Goal: Find specific page/section: Find specific page/section

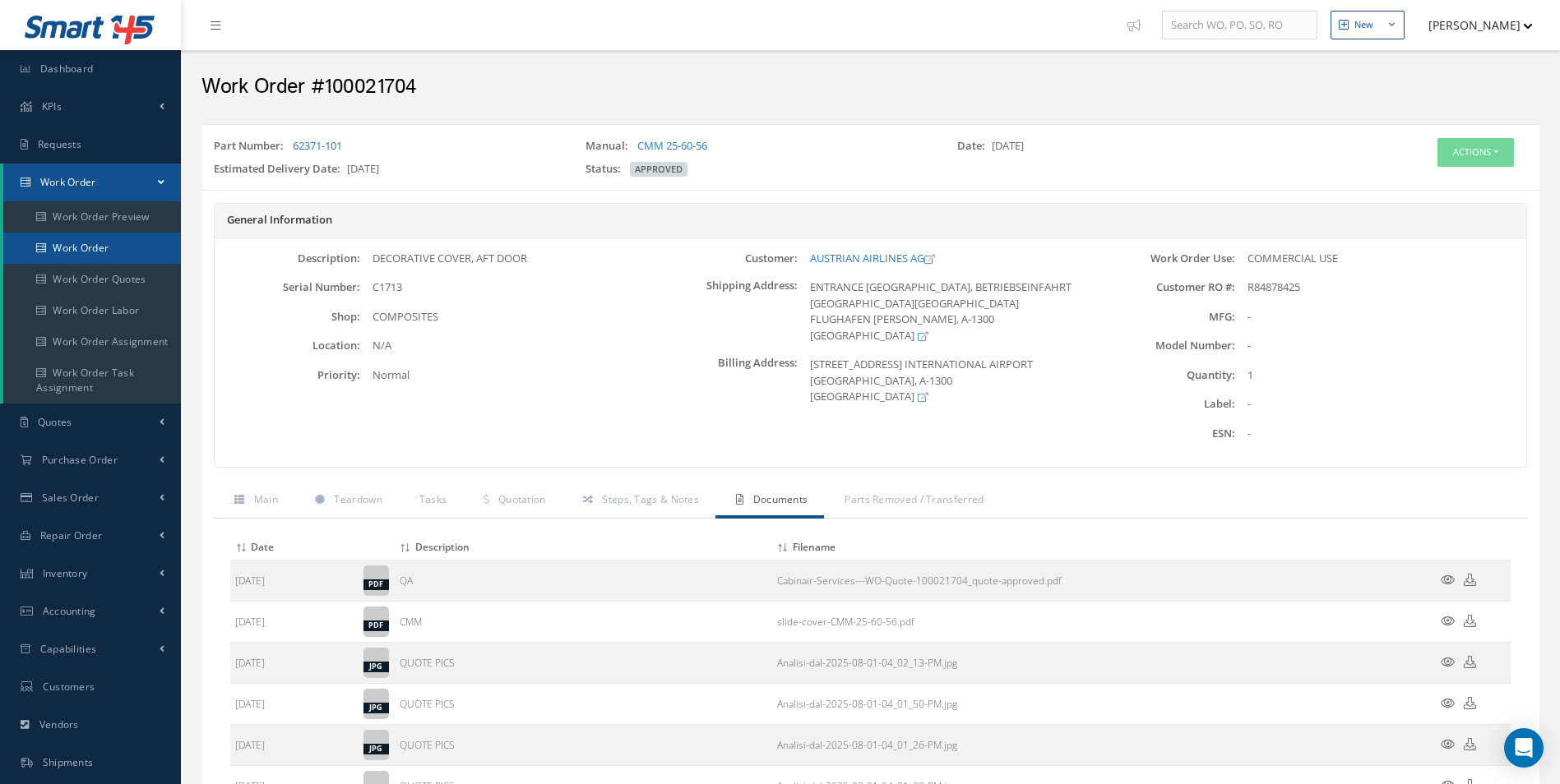
click at [97, 246] on link "Work Order" at bounding box center [92, 248] width 178 height 31
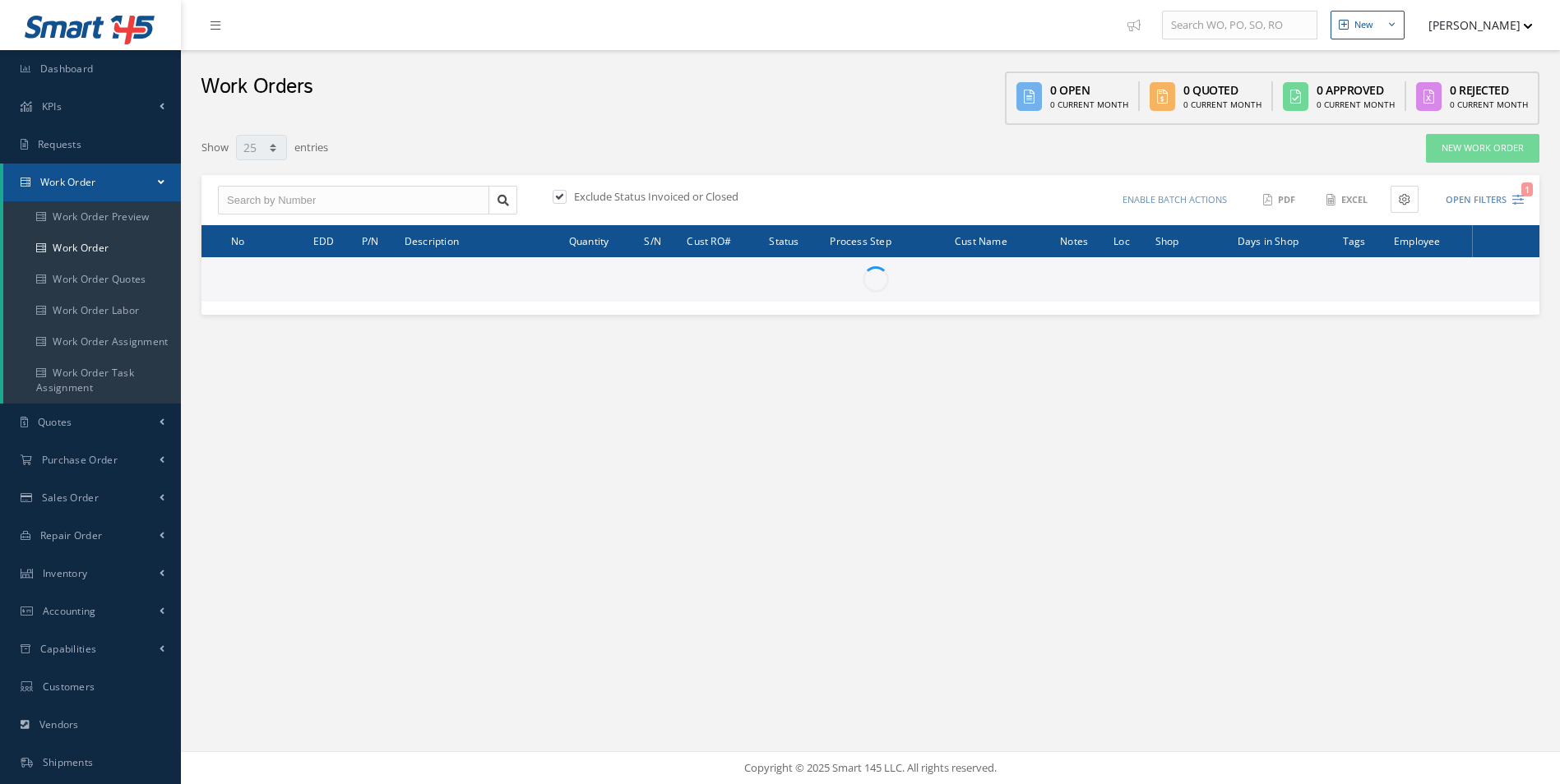
select select "25"
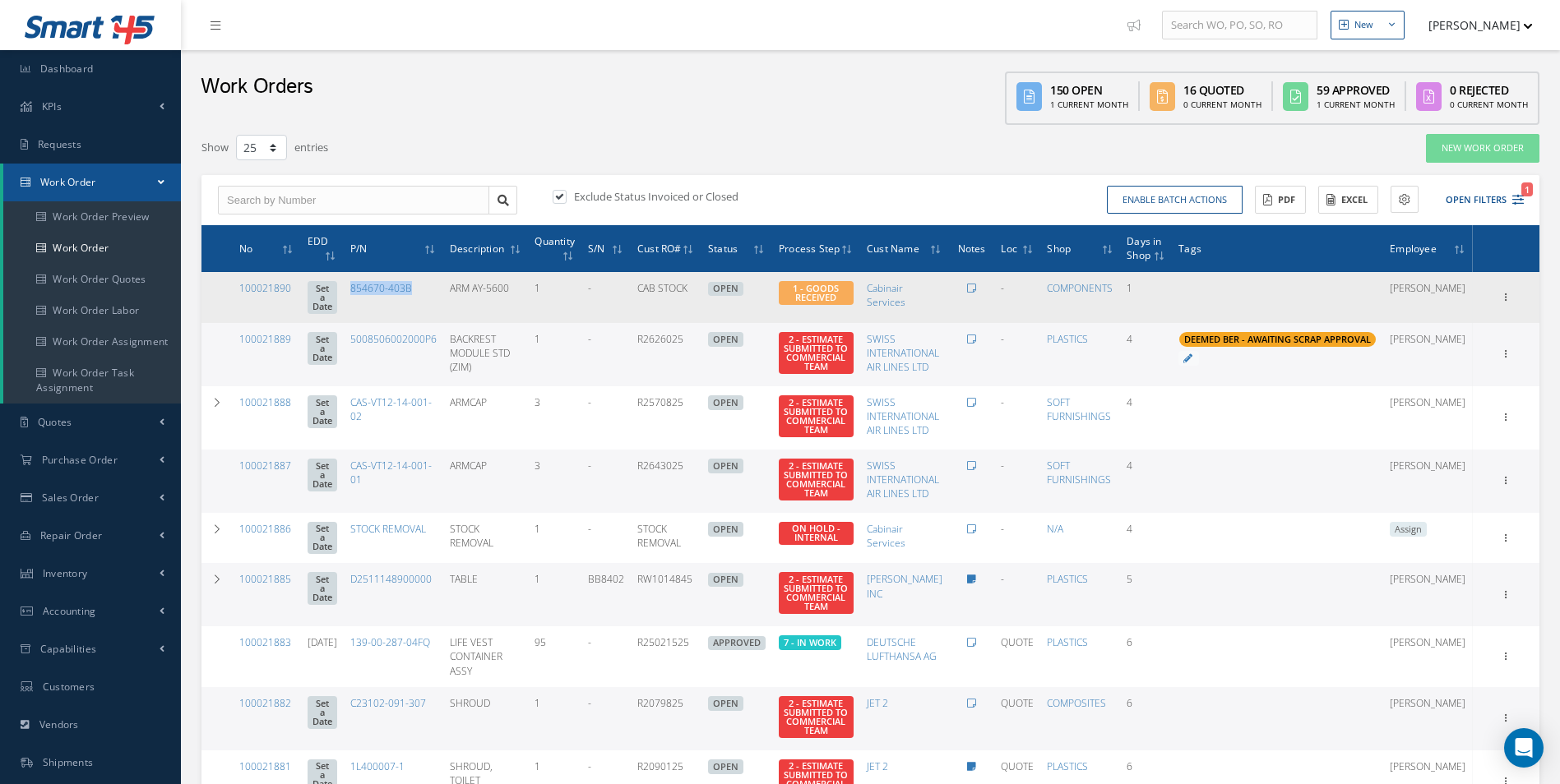
drag, startPoint x: 438, startPoint y: 295, endPoint x: 370, endPoint y: 295, distance: 68.0
click at [370, 295] on td "854670-403B" at bounding box center [393, 298] width 99 height 51
copy link "854670-403B"
